Goal: Information Seeking & Learning: Learn about a topic

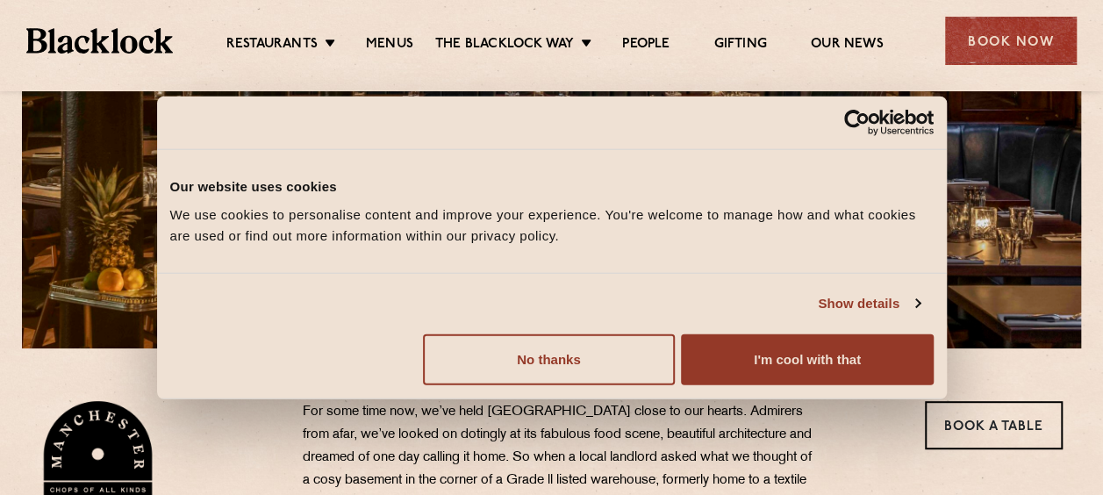
scroll to position [296, 0]
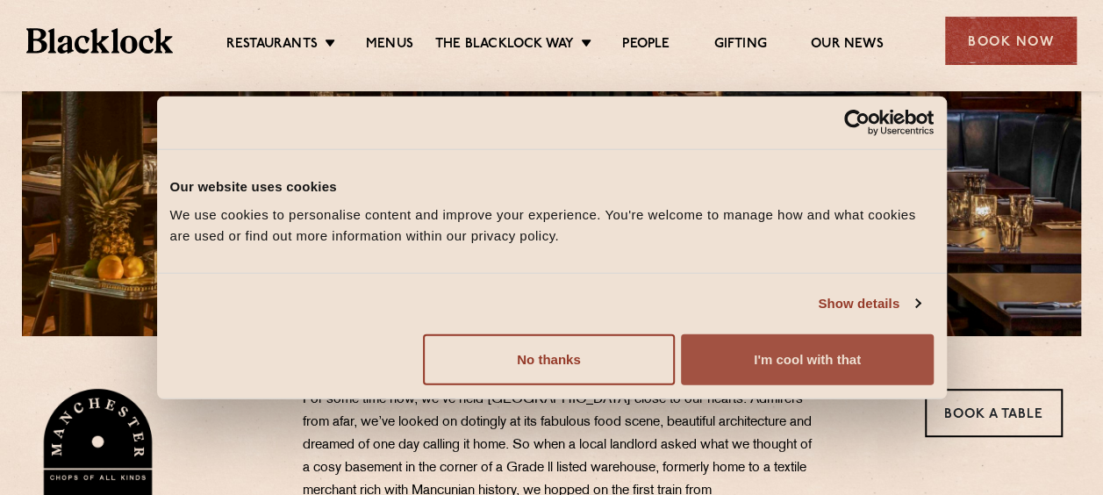
click at [800, 335] on button "I'm cool with that" at bounding box center [807, 358] width 252 height 51
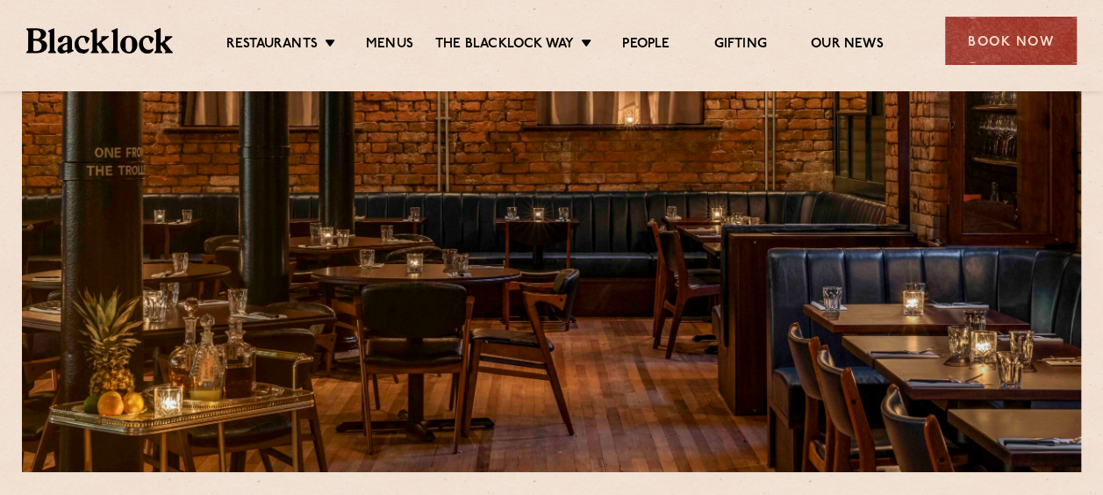
scroll to position [111, 0]
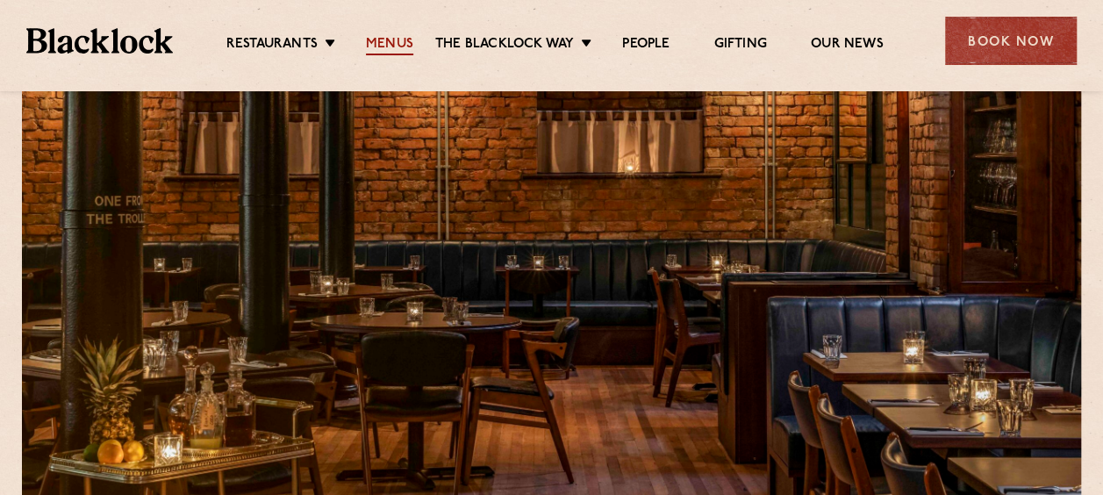
click at [382, 47] on link "Menus" at bounding box center [389, 45] width 47 height 19
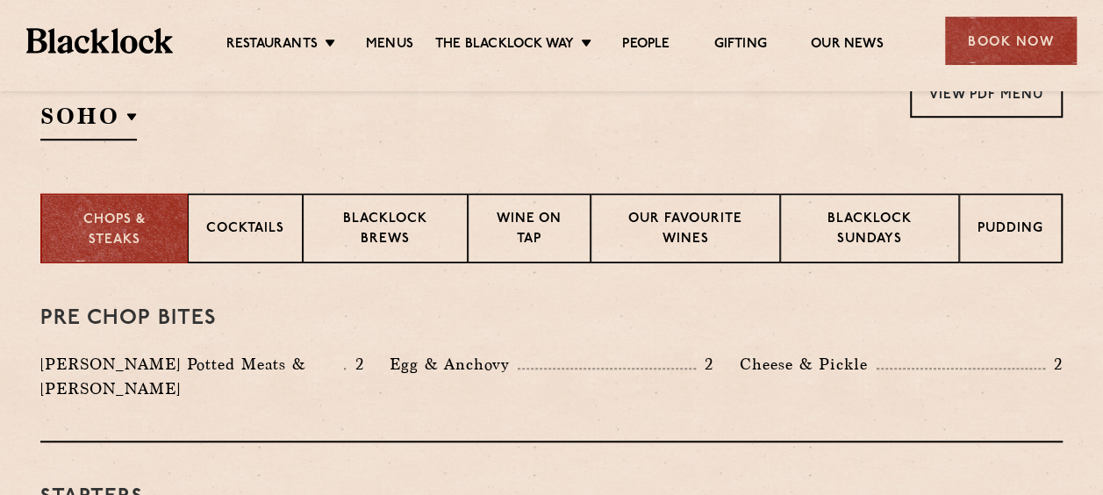
scroll to position [625, 0]
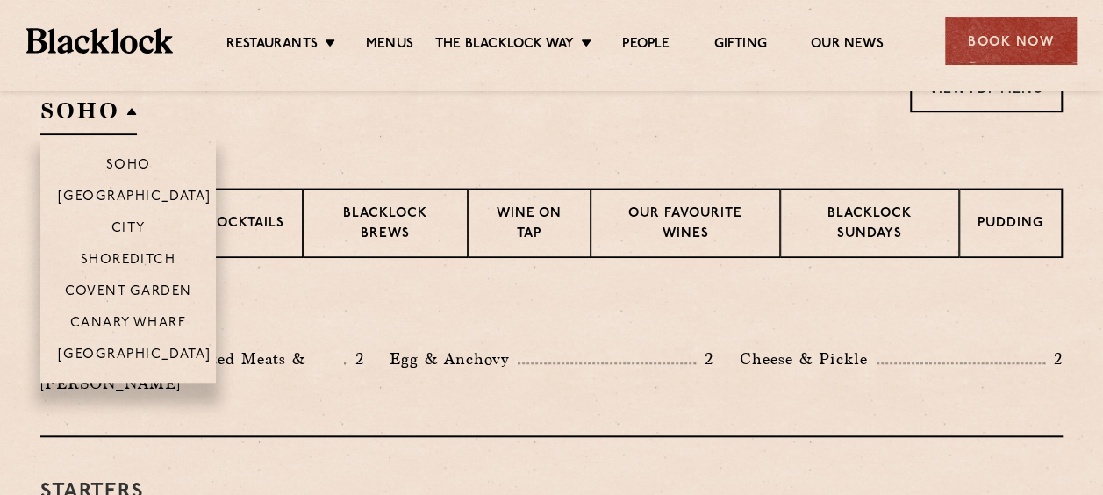
click at [96, 104] on h2 "SOHO" at bounding box center [88, 115] width 96 height 39
click at [138, 362] on p "[GEOGRAPHIC_DATA]" at bounding box center [134, 356] width 153 height 18
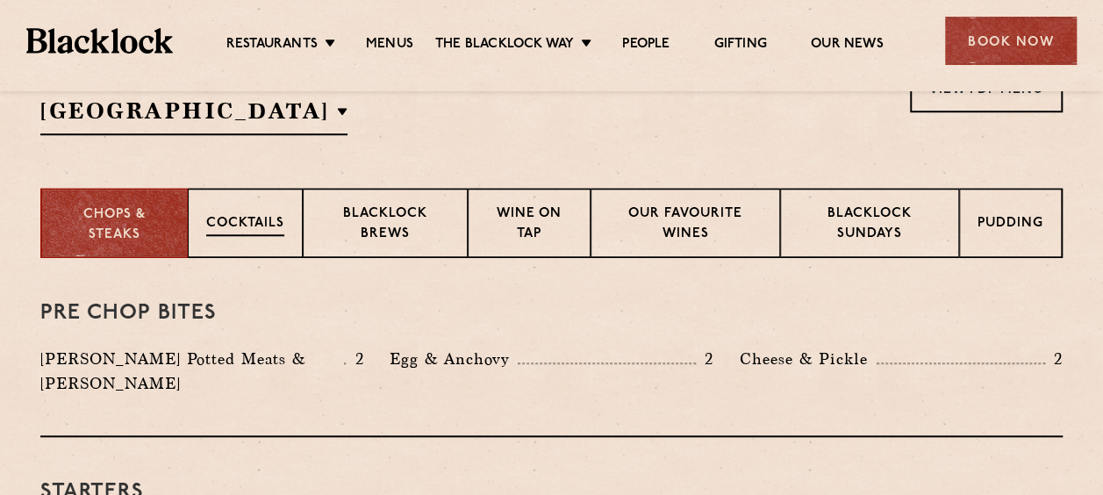
click at [258, 239] on div "Cocktails" at bounding box center [245, 223] width 115 height 70
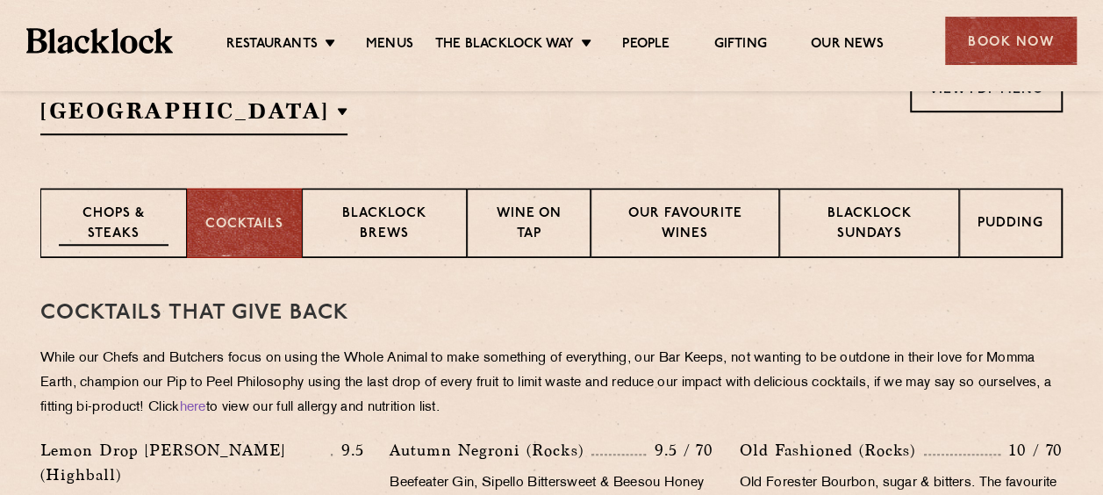
click at [139, 244] on p "Chops & Steaks" at bounding box center [114, 224] width 110 height 41
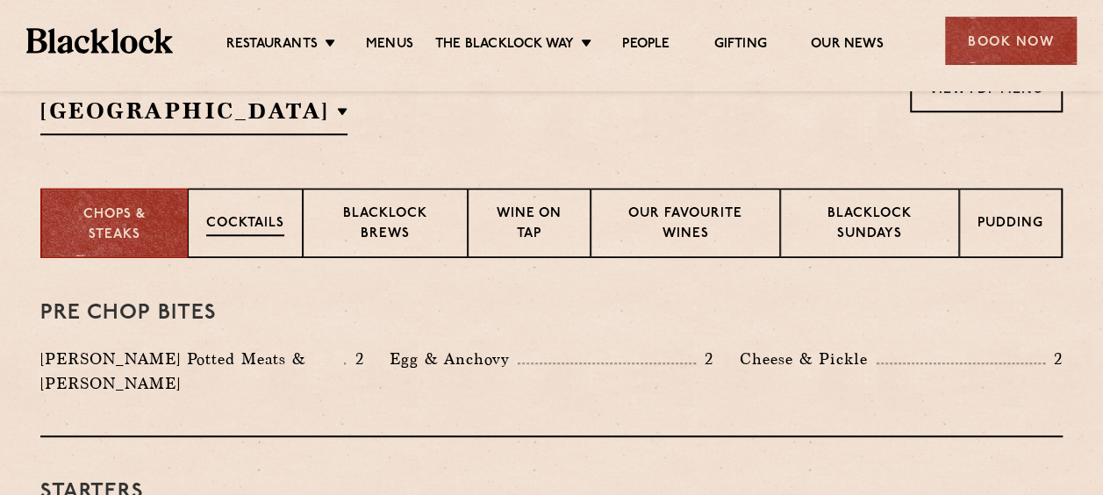
click at [271, 243] on div "Cocktails" at bounding box center [245, 223] width 115 height 70
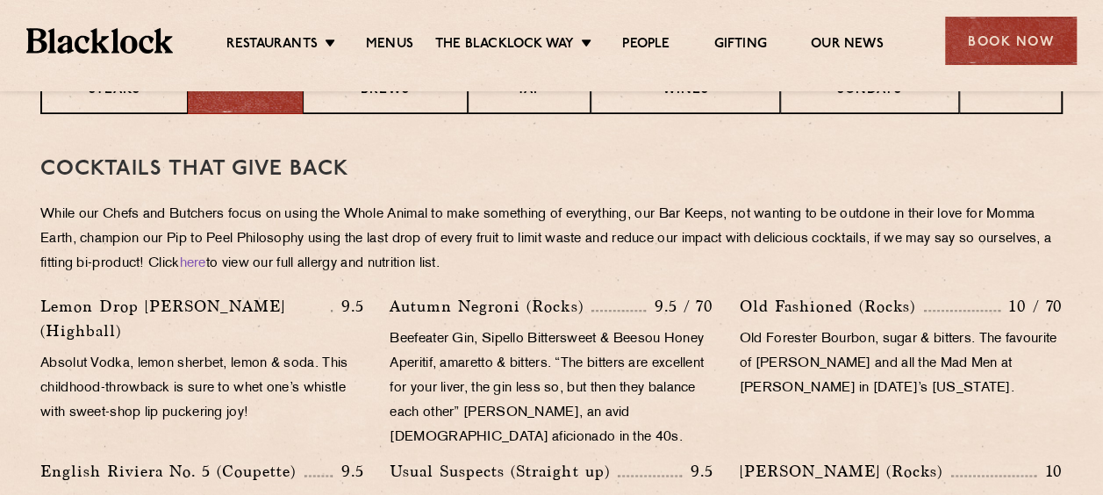
scroll to position [775, 0]
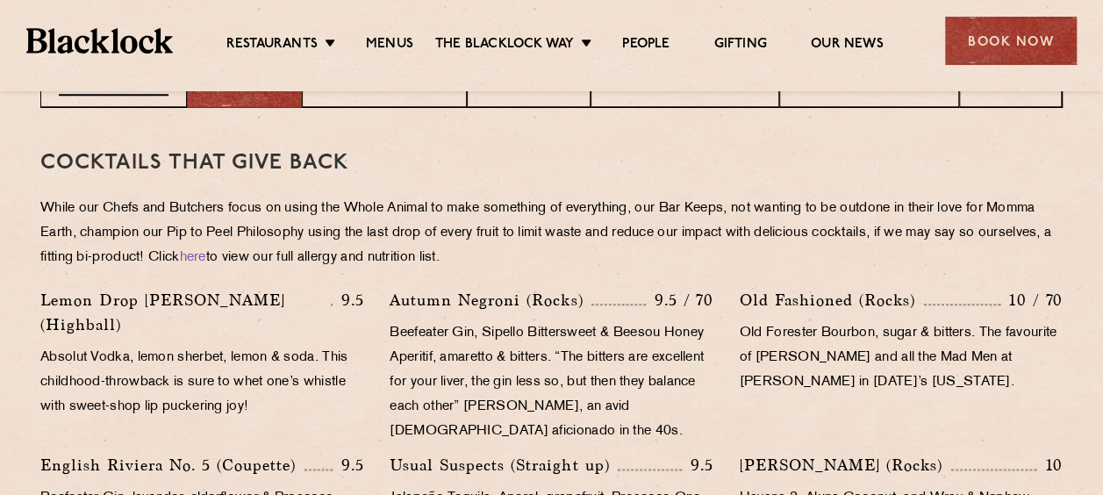
click at [101, 93] on p "Chops & Steaks" at bounding box center [114, 74] width 110 height 41
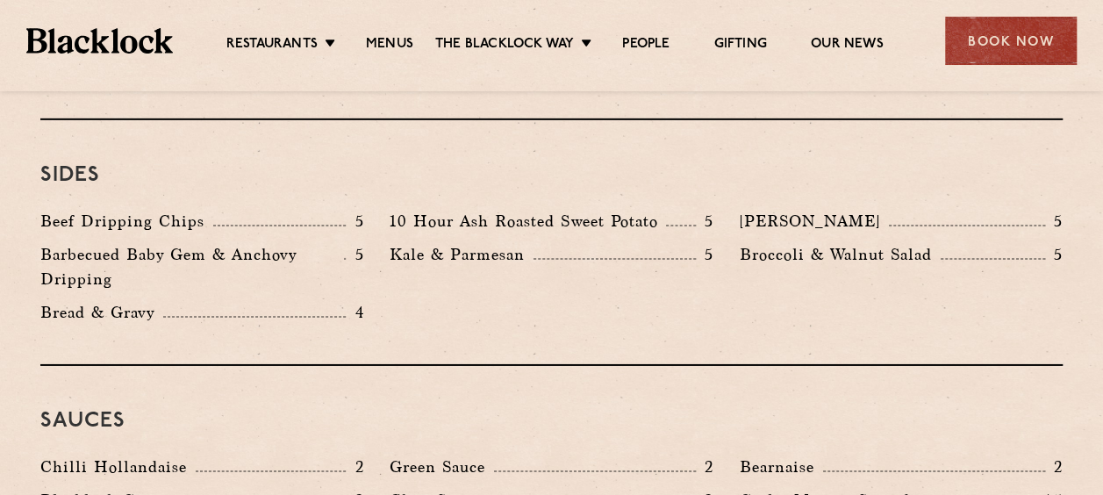
scroll to position [2664, 0]
